Goal: Transaction & Acquisition: Purchase product/service

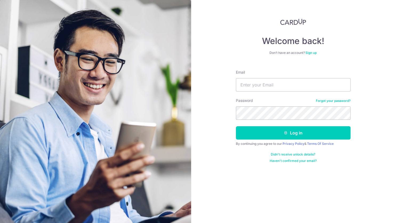
type input "[EMAIL_ADDRESS][DOMAIN_NAME]"
click at [236, 126] on button "Log in" at bounding box center [293, 132] width 115 height 13
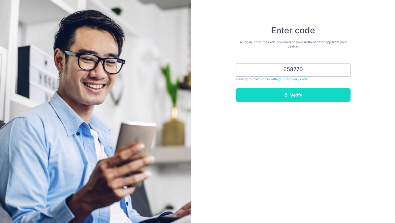
type input "658770"
click at [308, 92] on button "Verify" at bounding box center [293, 94] width 115 height 13
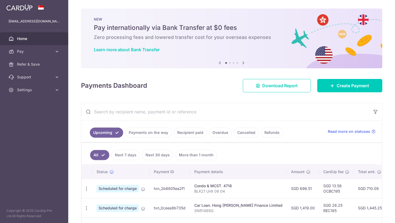
click at [190, 129] on link "Recipient paid" at bounding box center [190, 132] width 33 height 10
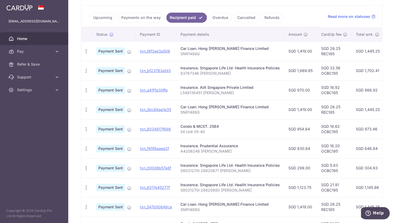
scroll to position [168, 0]
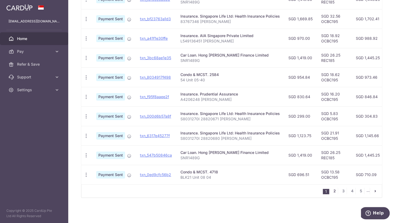
click at [332, 191] on link "2" at bounding box center [334, 190] width 6 height 6
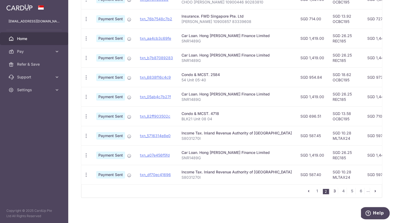
click at [335, 191] on link "3" at bounding box center [334, 190] width 6 height 6
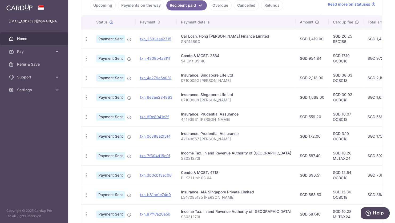
scroll to position [160, 0]
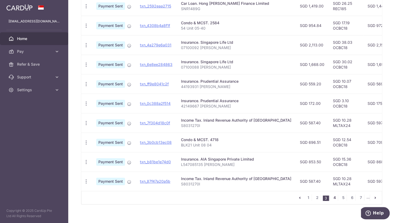
click at [333, 201] on link "4" at bounding box center [334, 197] width 6 height 6
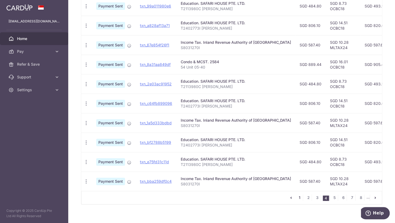
click at [299, 200] on link "1" at bounding box center [299, 197] width 6 height 6
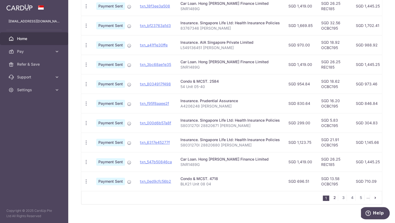
click at [331, 201] on link "2" at bounding box center [334, 197] width 6 height 6
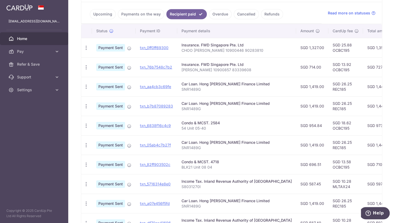
scroll to position [53, 0]
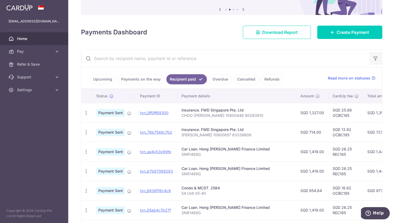
click at [373, 56] on icon "button" at bounding box center [375, 58] width 5 height 5
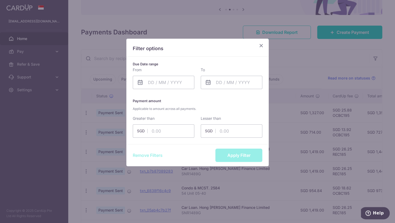
click at [259, 47] on icon "Close" at bounding box center [261, 45] width 6 height 7
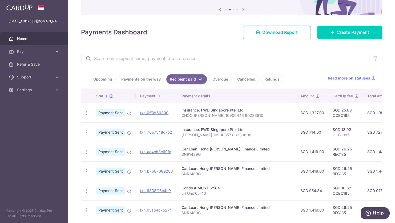
click at [157, 66] on input "text" at bounding box center [225, 58] width 288 height 17
click at [158, 61] on input "text" at bounding box center [225, 58] width 288 height 17
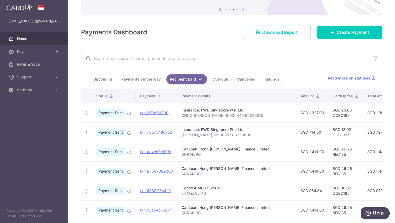
paste input "53937372"
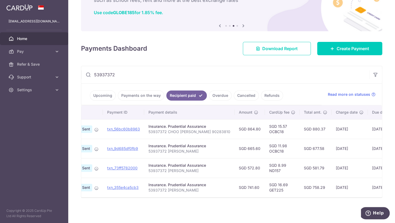
scroll to position [0, 0]
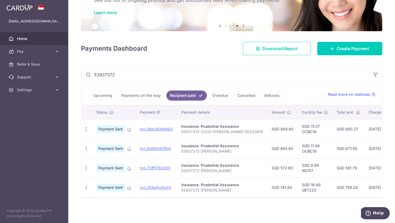
type input "53937372"
drag, startPoint x: 182, startPoint y: 128, endPoint x: 256, endPoint y: 127, distance: 74.0
click at [256, 127] on td "Insurance. Prudential Assurance 53937372 CHOO THENG CHEN 90283810" at bounding box center [222, 128] width 90 height 19
click at [258, 120] on td "Insurance. Prudential Assurance 53937372 CHOO THENG CHEN 90283810" at bounding box center [222, 128] width 90 height 19
drag, startPoint x: 256, startPoint y: 128, endPoint x: 181, endPoint y: 131, distance: 74.9
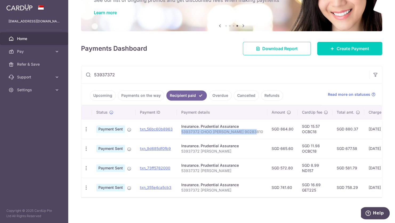
click at [181, 131] on td "Insurance. Prudential Assurance 53937372 CHOO THENG CHEN 90283810" at bounding box center [222, 128] width 90 height 19
copy p "53937372 CHOO [PERSON_NAME] 90283810"
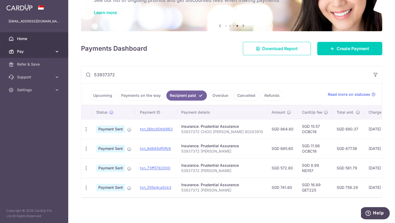
click at [52, 52] on link "Pay" at bounding box center [34, 51] width 68 height 13
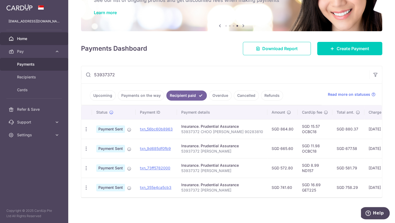
click at [40, 67] on span "Payments" at bounding box center [34, 64] width 35 height 5
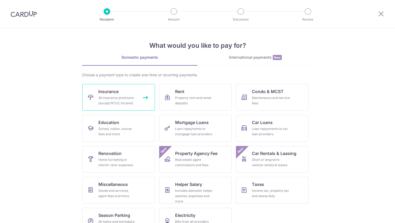
click at [112, 90] on span "Insurance" at bounding box center [108, 91] width 20 height 6
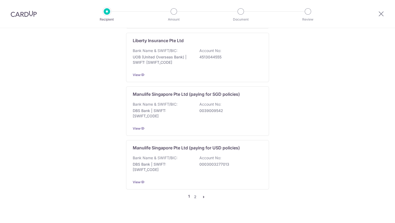
scroll to position [517, 0]
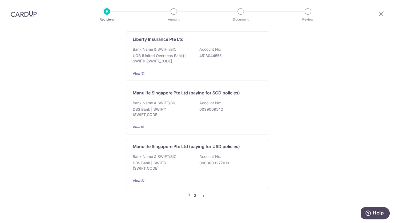
click at [193, 192] on link "2" at bounding box center [195, 195] width 6 height 6
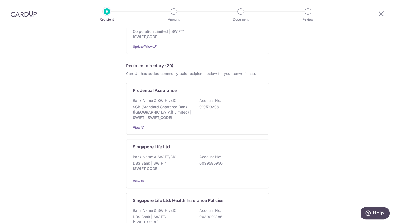
scroll to position [67, 0]
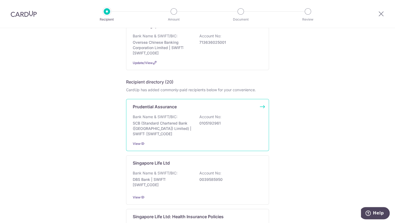
click at [234, 121] on p "0105192961" at bounding box center [229, 122] width 60 height 5
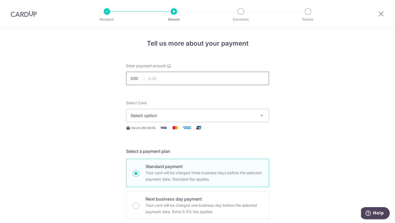
click at [175, 77] on input "text" at bounding box center [197, 78] width 143 height 13
type input "868.00"
click at [252, 117] on span "Select option" at bounding box center [192, 115] width 124 height 6
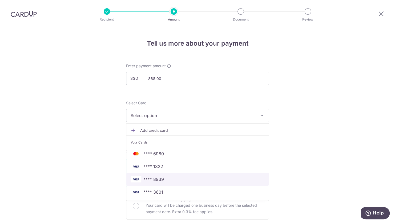
click at [171, 178] on span "**** 8939" at bounding box center [197, 179] width 134 height 6
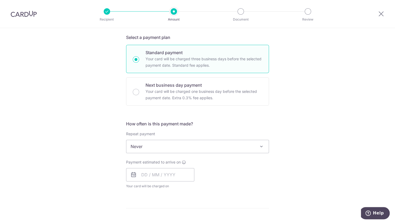
scroll to position [133, 0]
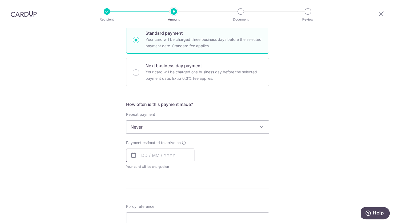
click at [164, 158] on input "text" at bounding box center [160, 154] width 68 height 13
click at [242, 149] on div "Payment estimated to arrive on Prev Next Oct Nov Dec 2025 2026 2027 2028 2029 2…" at bounding box center [197, 154] width 149 height 29
click at [133, 71] on input "Next business day payment Your card will be charged one business day before the…" at bounding box center [136, 72] width 6 height 6
radio input "true"
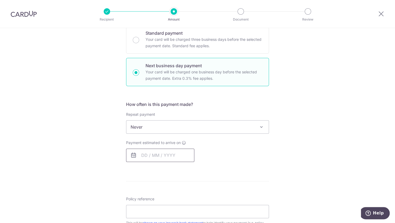
click at [176, 158] on input "text" at bounding box center [160, 154] width 68 height 13
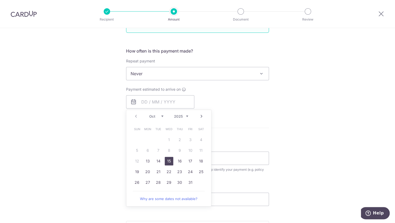
click at [169, 160] on link "15" at bounding box center [169, 161] width 9 height 9
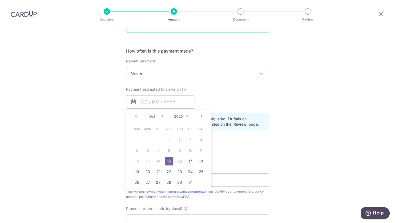
type input "[DATE]"
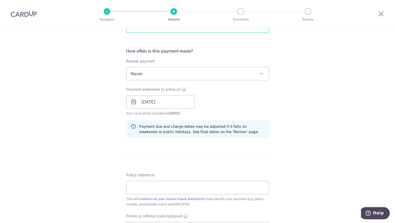
click at [250, 93] on div "Payment estimated to arrive on 15/10/2025 Prev Next Oct Nov Dec 2025 2026 2027 …" at bounding box center [197, 101] width 149 height 29
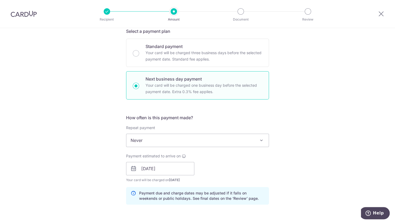
scroll to position [80, 0]
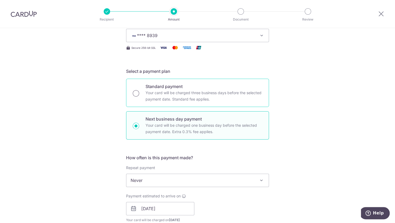
click at [134, 91] on input "Standard payment Your card will be charged three business days before the selec…" at bounding box center [136, 93] width 6 height 6
radio input "true"
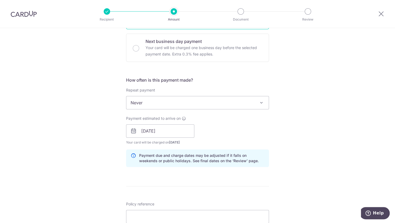
scroll to position [160, 0]
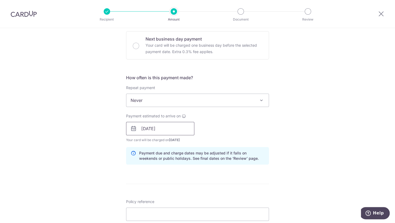
click at [178, 130] on input "[DATE]" at bounding box center [160, 128] width 68 height 13
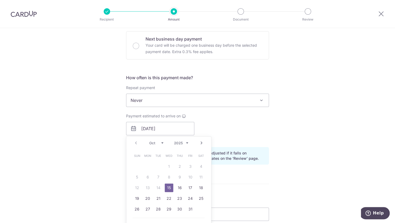
click at [169, 185] on link "15" at bounding box center [169, 187] width 9 height 9
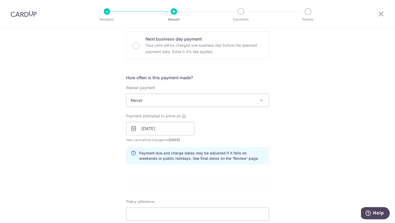
click at [252, 133] on div "Payment estimated to arrive on 15/10/2025 Prev Next Oct Nov Dec 2025 2026 2027 …" at bounding box center [197, 127] width 149 height 29
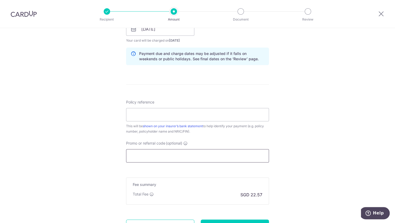
scroll to position [266, 0]
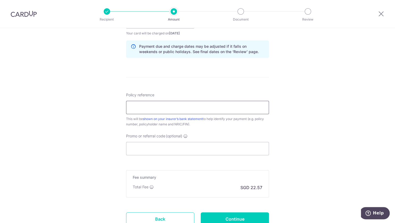
click at [193, 113] on input "Policy reference" at bounding box center [197, 107] width 143 height 13
paste input "53937372 CHOO [PERSON_NAME] 90283810"
type input "53937372 CHOO [PERSON_NAME] 90283810"
click at [212, 130] on div "Policy reference 53937372 CHOO THENG CHEN 90283810 33/35 This will be shown on …" at bounding box center [197, 123] width 143 height 63
click at [198, 147] on input "Promo or referral code (optional)" at bounding box center [197, 148] width 143 height 13
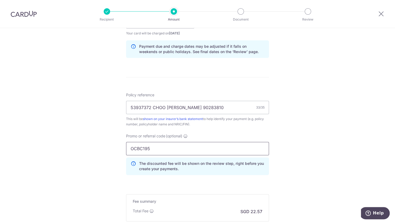
type input "OCBC195"
click at [321, 143] on div "Tell us more about your payment Enter payment amount SGD 868.00 868.00 Select C…" at bounding box center [197, 26] width 395 height 528
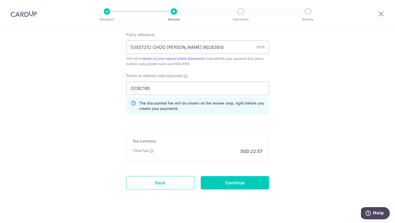
scroll to position [332, 0]
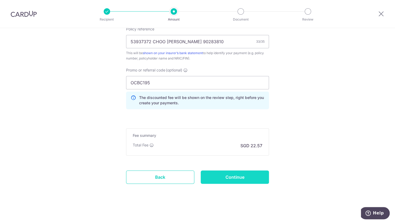
click at [251, 176] on input "Continue" at bounding box center [235, 176] width 68 height 13
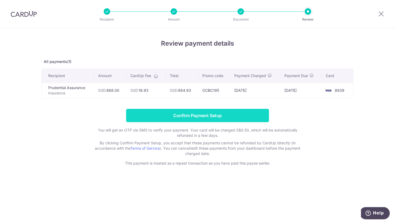
click at [213, 115] on input "Confirm Payment Setup" at bounding box center [197, 115] width 143 height 13
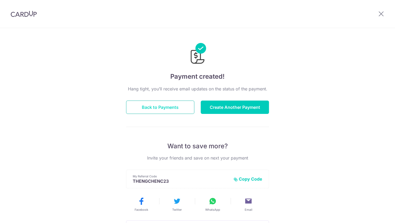
click at [175, 107] on button "Back to Payments" at bounding box center [160, 106] width 68 height 13
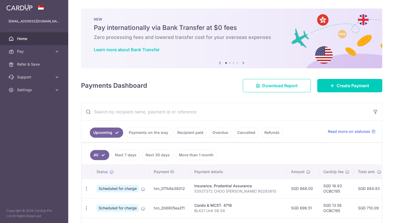
click at [162, 128] on link "Payments on the way" at bounding box center [148, 132] width 46 height 10
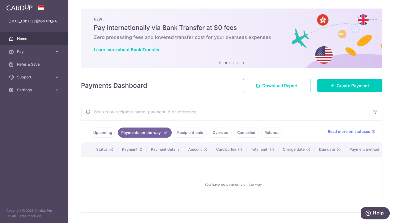
click at [106, 133] on link "Upcoming" at bounding box center [103, 132] width 26 height 10
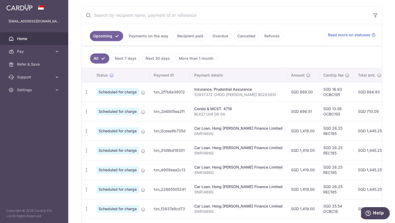
scroll to position [107, 0]
